Goal: Answer question/provide support: Answer question/provide support

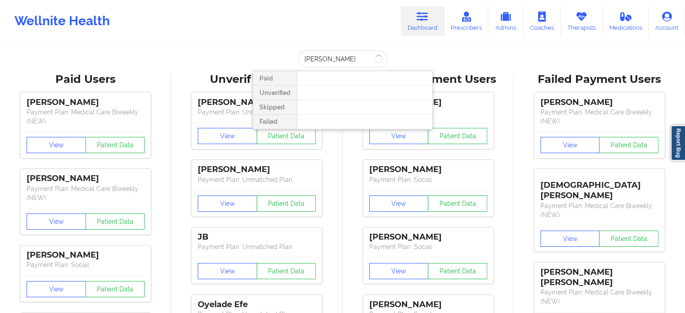
type input "[PERSON_NAME]"
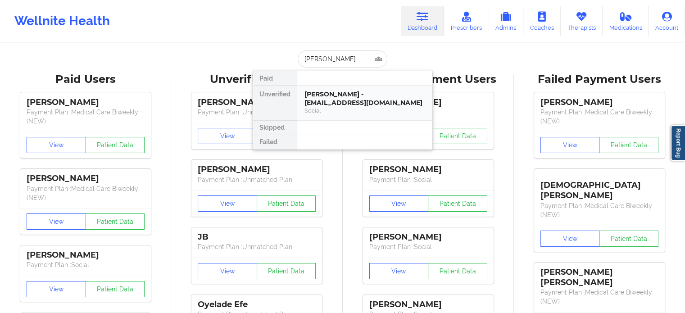
click at [346, 108] on div "Social" at bounding box center [364, 111] width 121 height 8
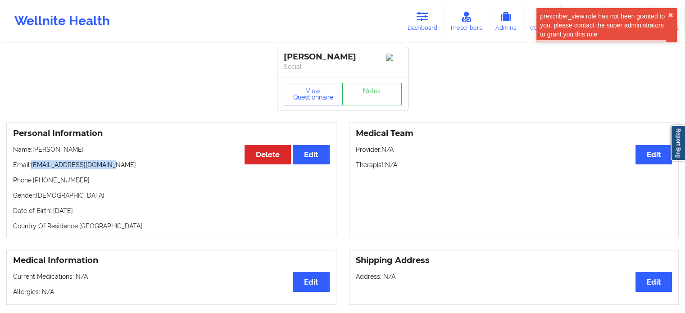
drag, startPoint x: 117, startPoint y: 165, endPoint x: 32, endPoint y: 167, distance: 84.6
click at [32, 167] on p "Email: [EMAIL_ADDRESS][DOMAIN_NAME]" at bounding box center [171, 164] width 316 height 9
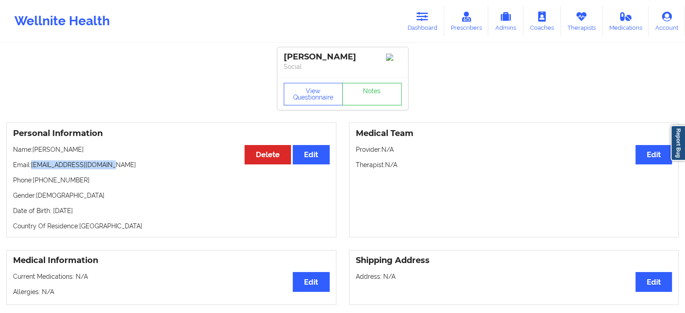
copy p "[EMAIL_ADDRESS][DOMAIN_NAME]"
drag, startPoint x: 412, startPoint y: 28, endPoint x: 395, endPoint y: 35, distance: 18.6
click at [412, 28] on link "Dashboard" at bounding box center [422, 21] width 43 height 30
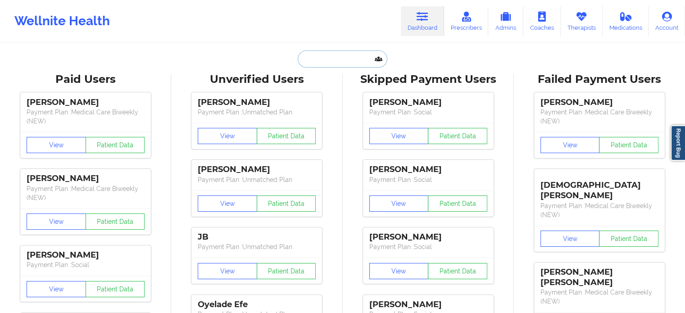
click at [333, 60] on input "text" at bounding box center [342, 58] width 89 height 17
paste input "[EMAIL_ADDRESS][DOMAIN_NAME]"
type input "[EMAIL_ADDRESS][DOMAIN_NAME]"
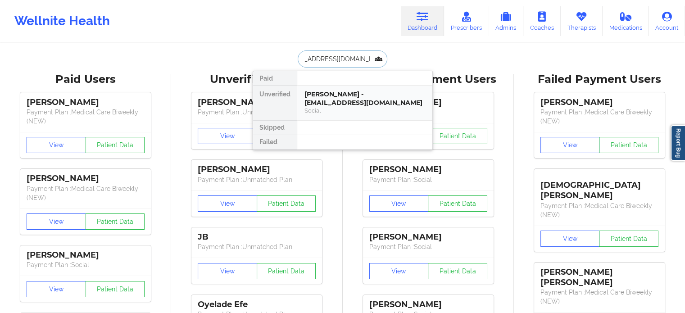
click at [338, 104] on div "[PERSON_NAME] - [EMAIL_ADDRESS][DOMAIN_NAME]" at bounding box center [364, 98] width 121 height 17
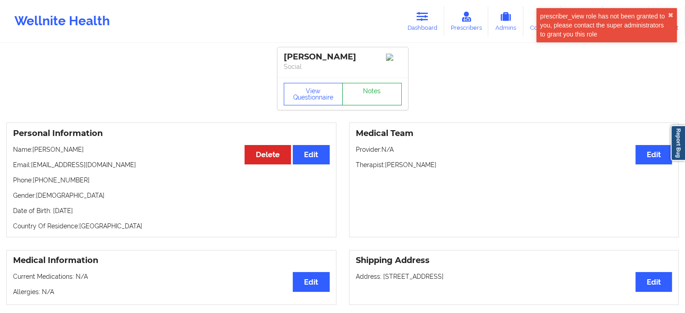
click at [369, 94] on link "Notes" at bounding box center [371, 94] width 59 height 23
